Goal: Transaction & Acquisition: Download file/media

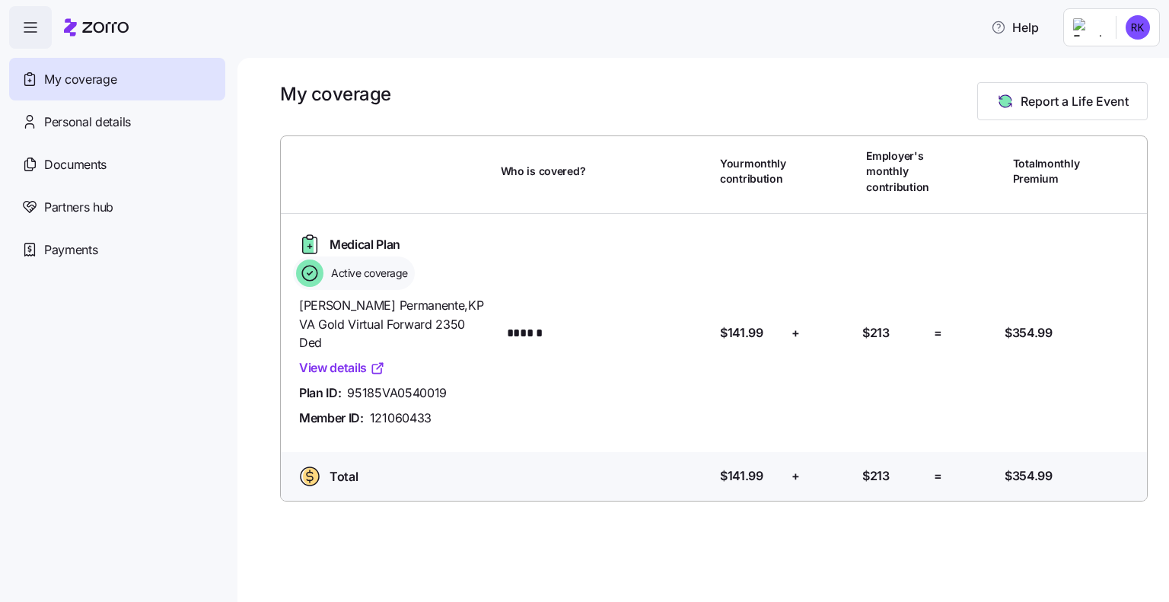
click at [353, 359] on link "View details" at bounding box center [342, 368] width 86 height 19
click at [145, 129] on div "Personal details" at bounding box center [117, 121] width 216 height 43
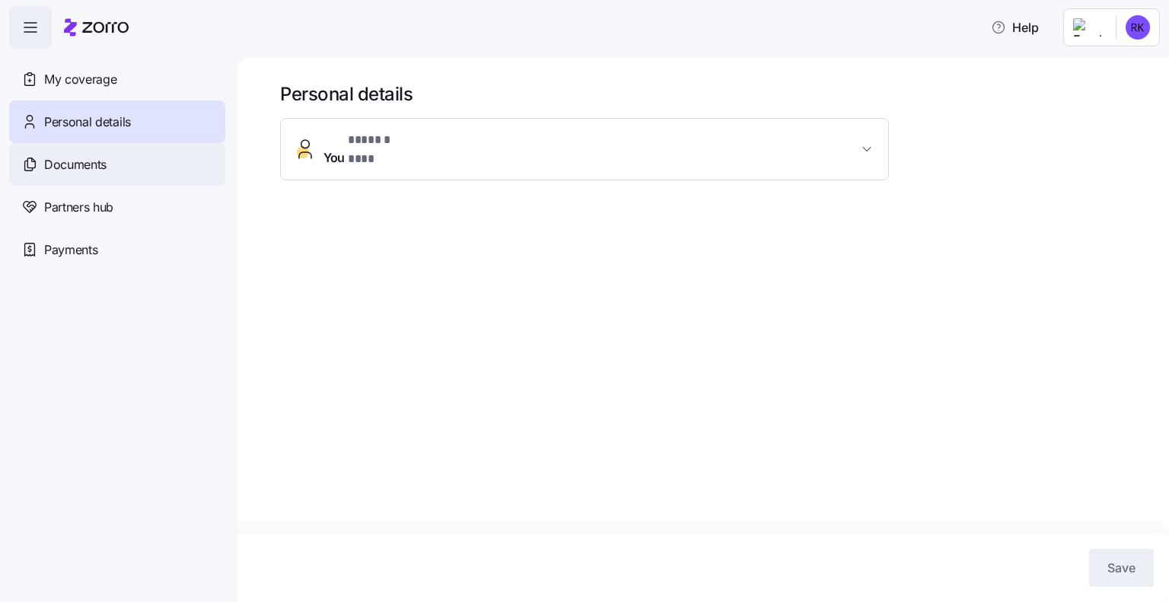
click at [144, 179] on div "Documents" at bounding box center [117, 164] width 216 height 43
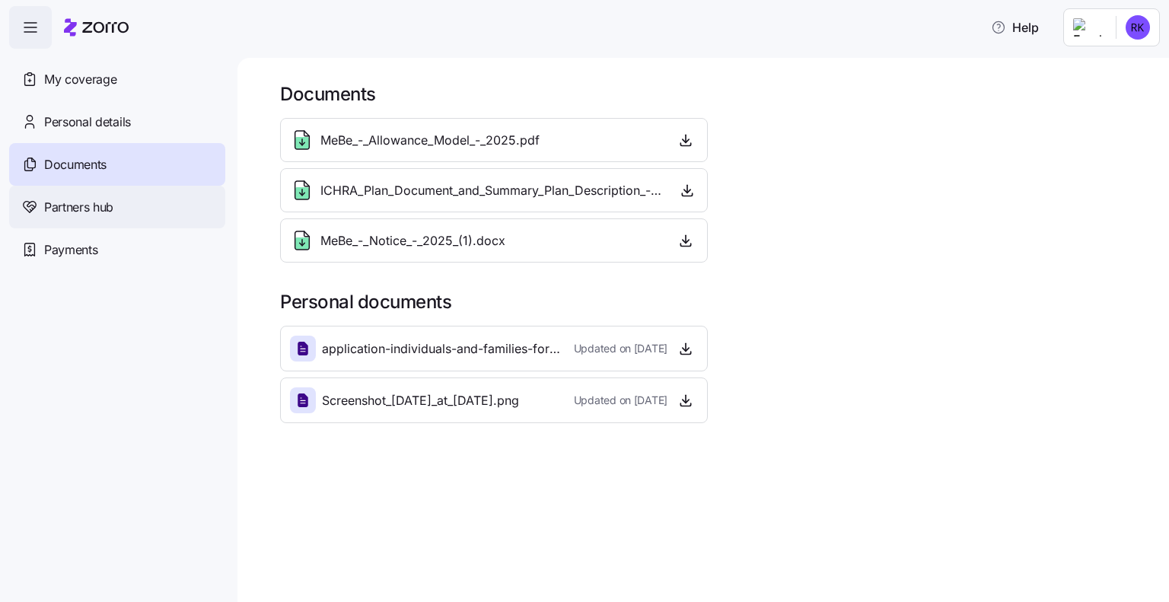
click at [123, 209] on div "Partners hub" at bounding box center [117, 207] width 216 height 43
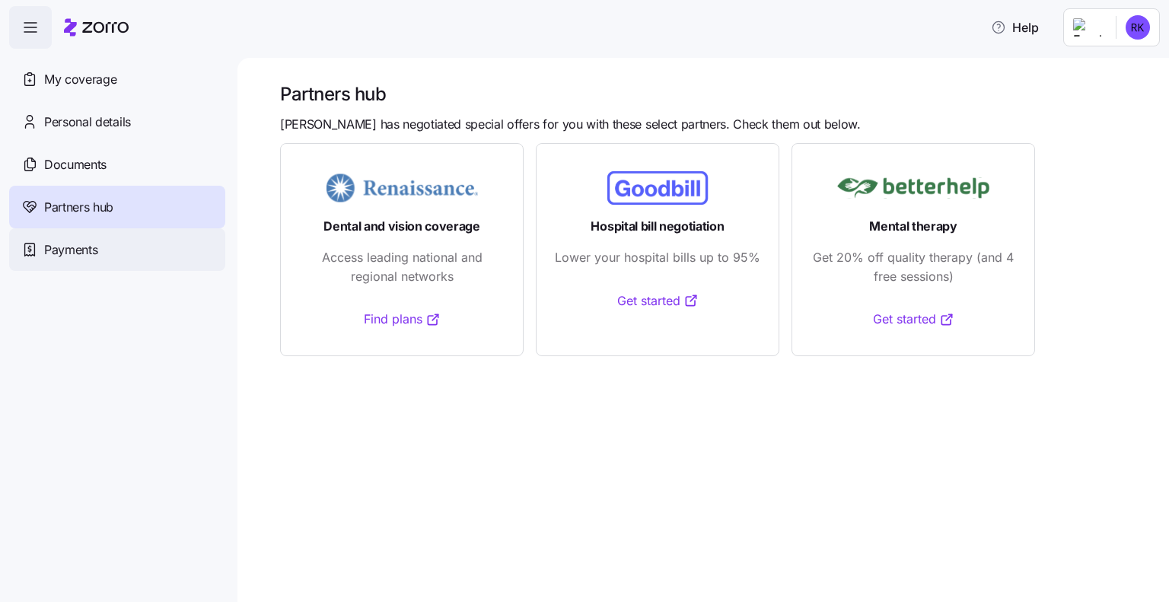
click at [110, 245] on div "Payments" at bounding box center [117, 249] width 216 height 43
click at [393, 318] on link "Find plans" at bounding box center [402, 319] width 77 height 19
click at [430, 318] on icon at bounding box center [433, 319] width 15 height 15
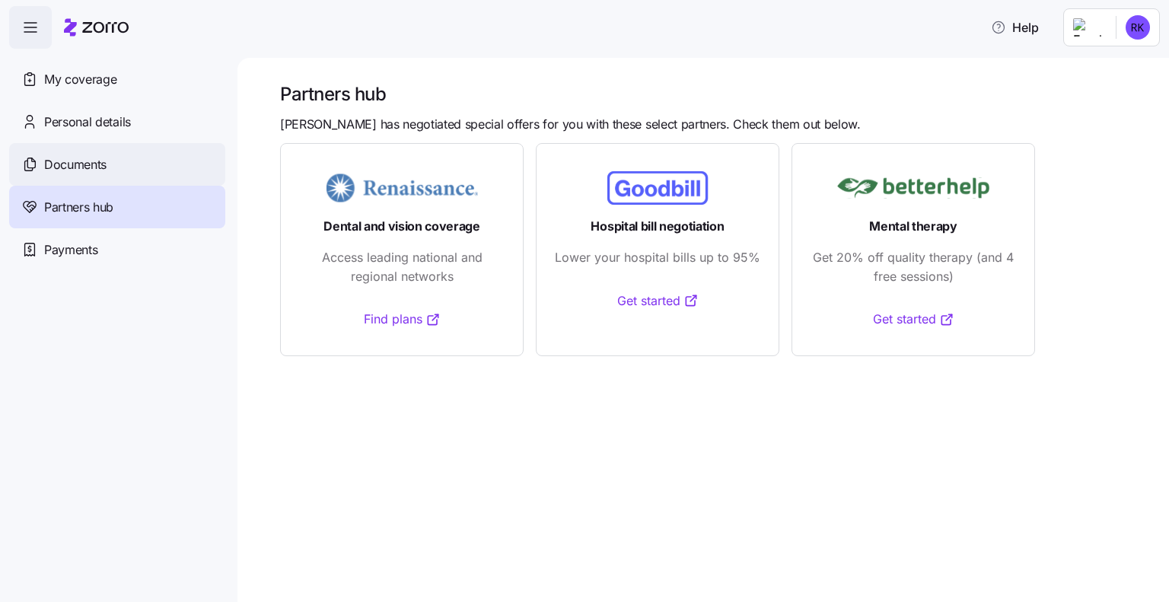
click at [145, 153] on div "Documents" at bounding box center [117, 164] width 216 height 43
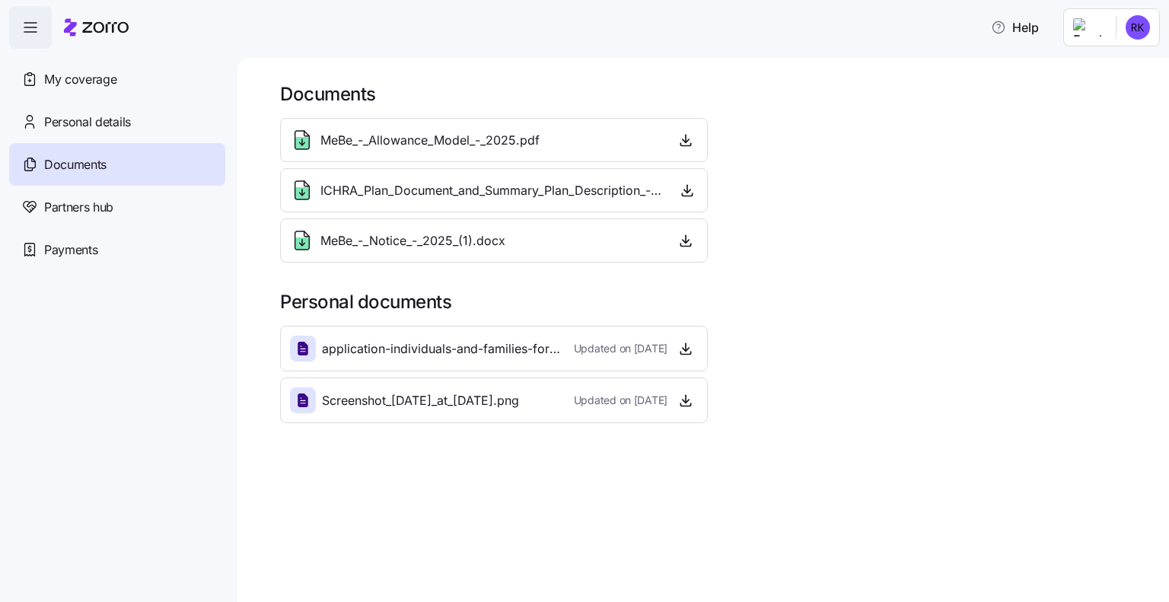
click at [408, 241] on span "MeBe_-_Notice_-_2025_(1).docx" at bounding box center [412, 240] width 185 height 19
click at [686, 241] on icon "button" at bounding box center [686, 240] width 0 height 8
click at [680, 148] on span "button" at bounding box center [685, 140] width 23 height 23
click at [691, 145] on icon "button" at bounding box center [685, 139] width 15 height 15
